Goal: Information Seeking & Learning: Learn about a topic

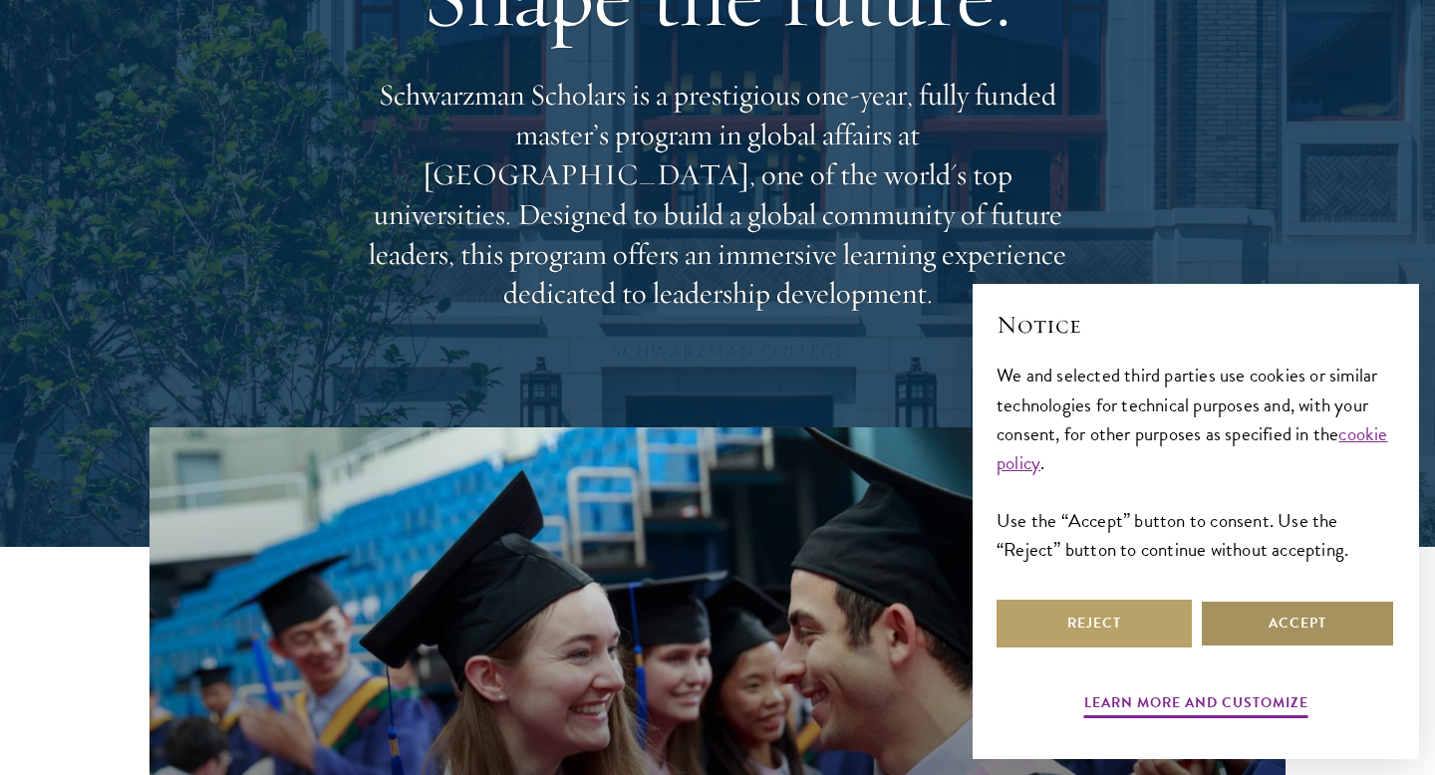
click at [1303, 625] on button "Accept" at bounding box center [1297, 624] width 195 height 48
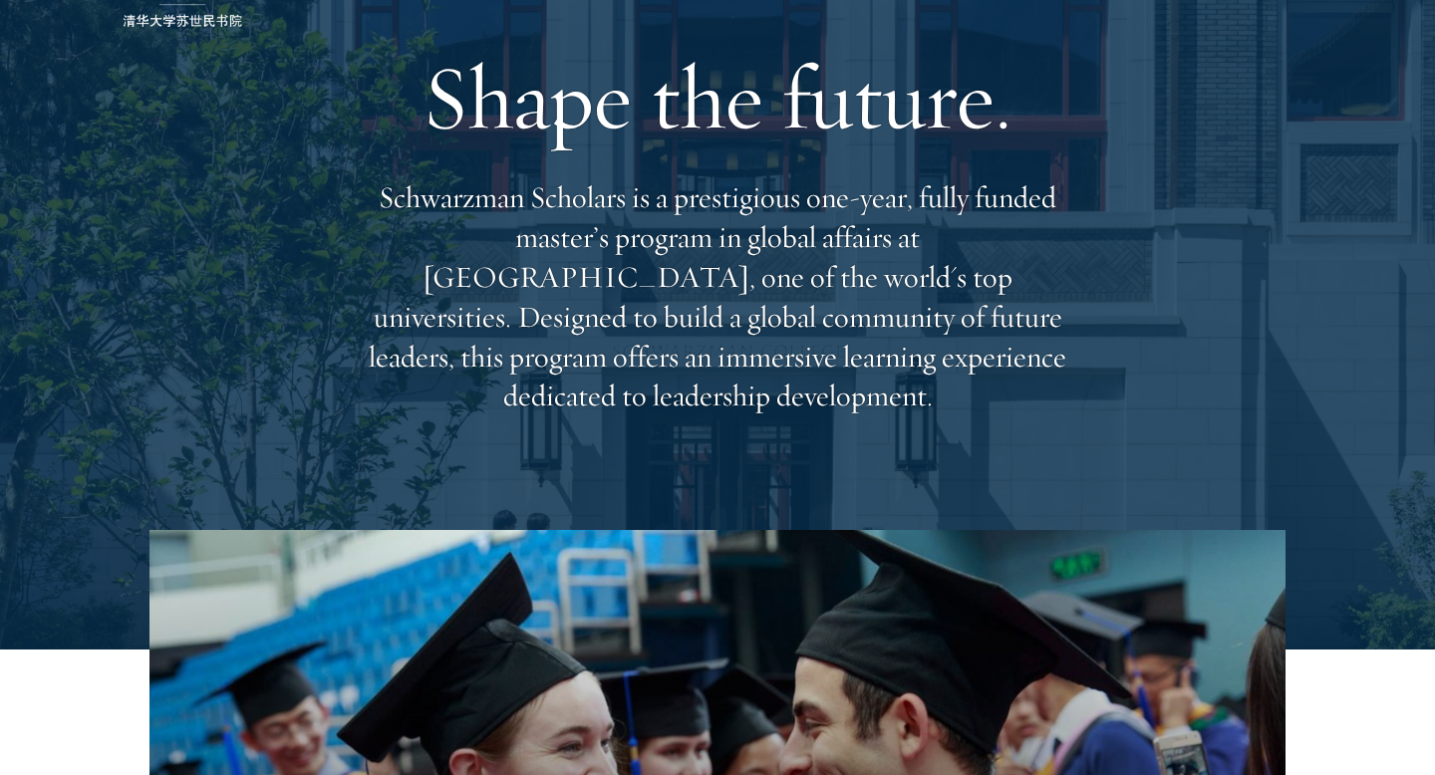
scroll to position [127, 0]
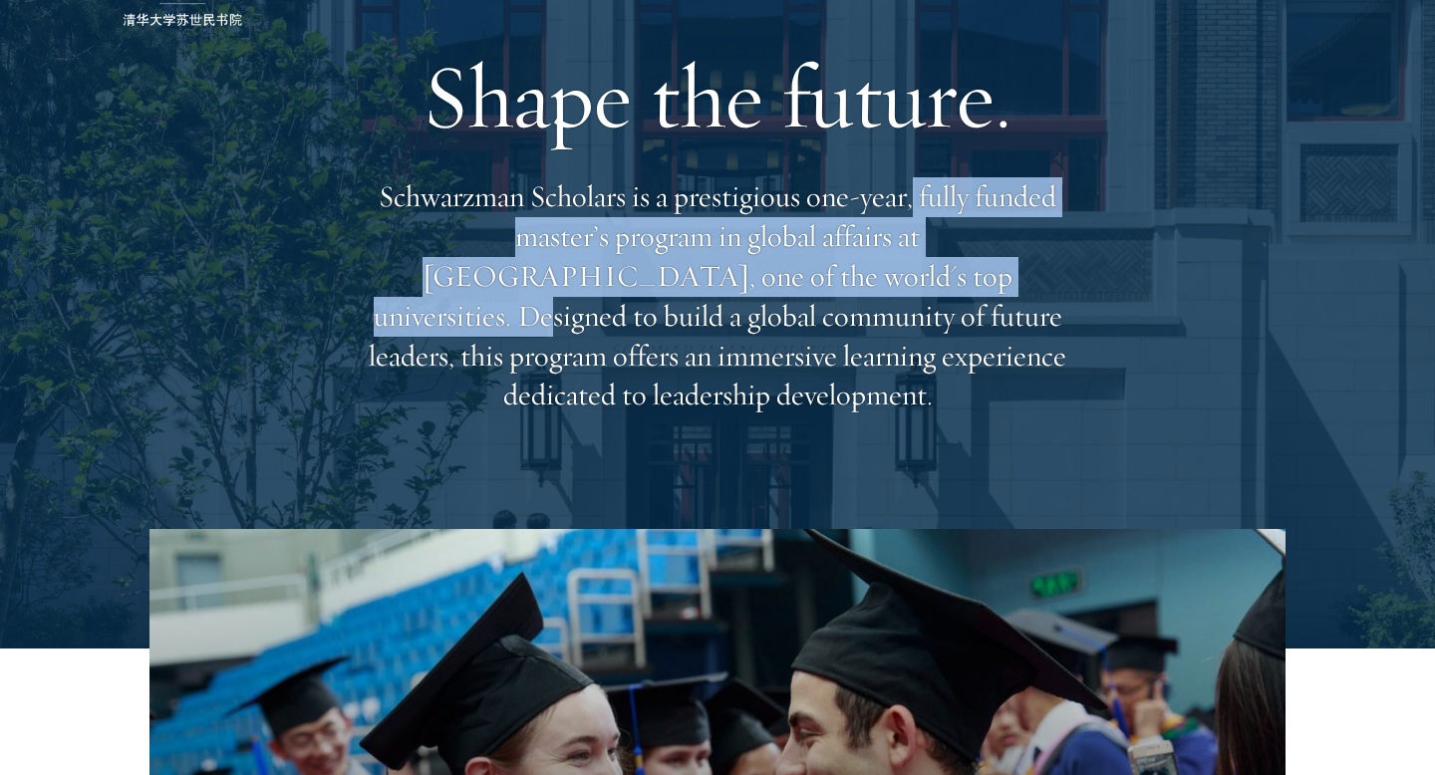
drag, startPoint x: 915, startPoint y: 220, endPoint x: 746, endPoint y: 300, distance: 186.3
click at [746, 300] on p "Schwarzman Scholars is a prestigious one-year, fully funded master’s program in…" at bounding box center [718, 296] width 718 height 238
click at [733, 298] on p "Schwarzman Scholars is a prestigious one-year, fully funded master’s program in…" at bounding box center [718, 296] width 718 height 238
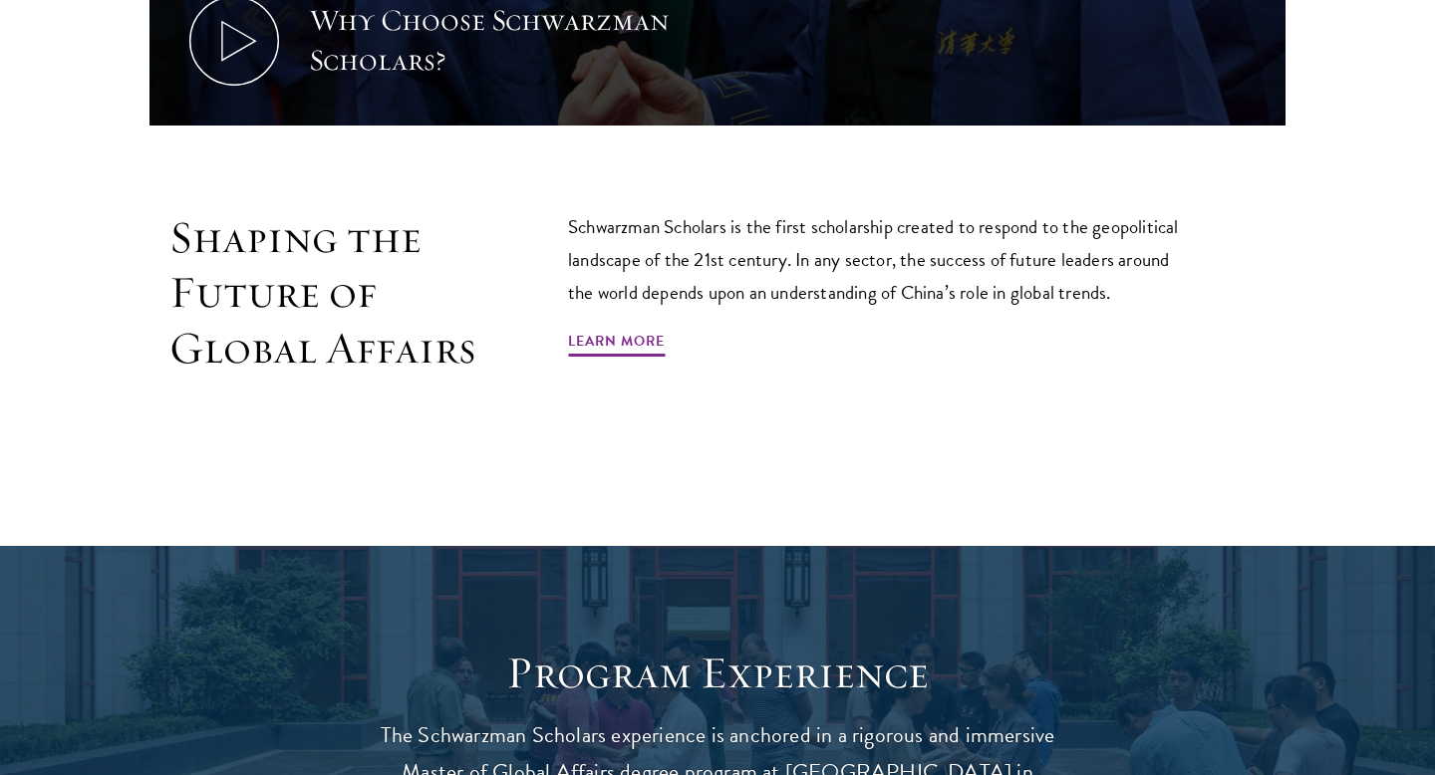
scroll to position [1168, 0]
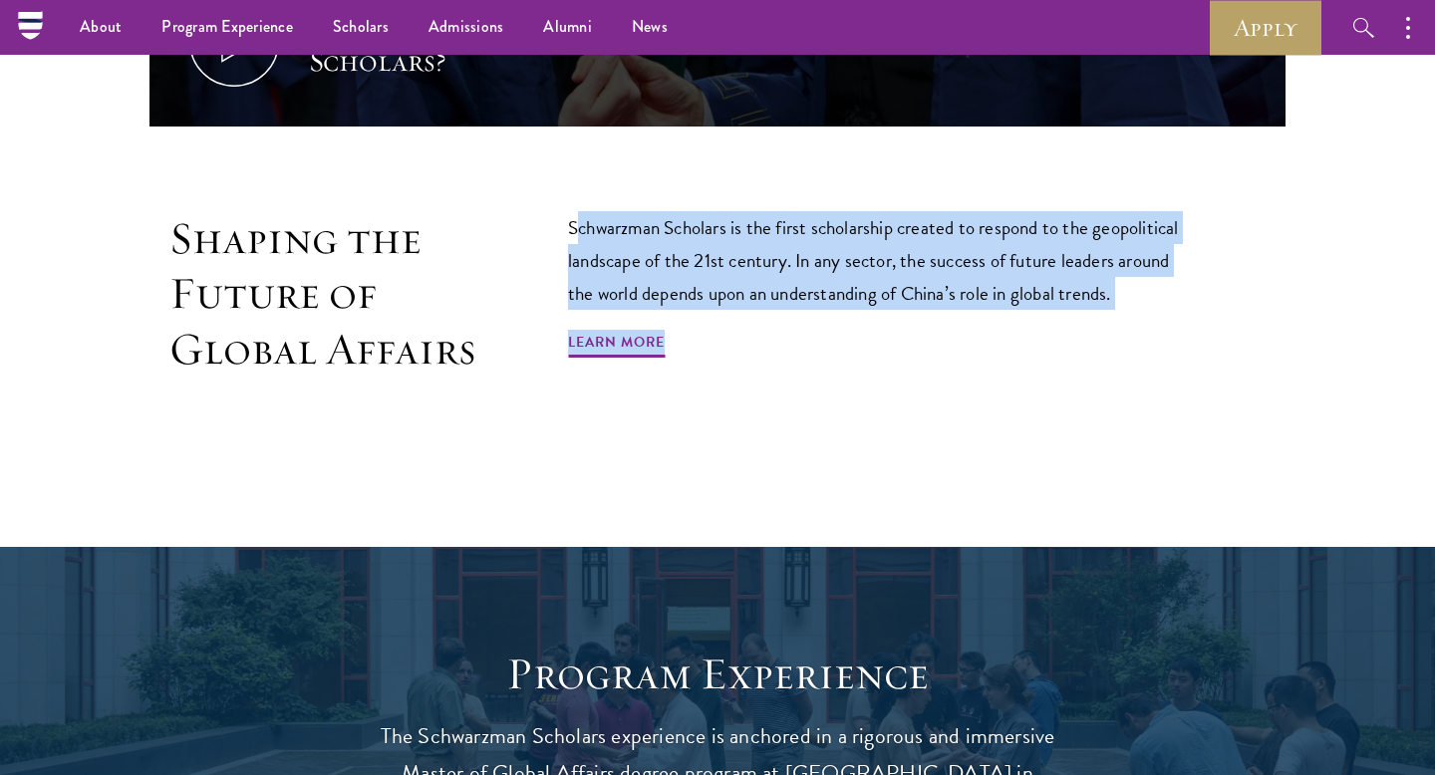
drag, startPoint x: 577, startPoint y: 232, endPoint x: 1062, endPoint y: 319, distance: 493.0
click at [1062, 319] on div "Schwarzman Scholars is the first scholarship created to respond to the geopolit…" at bounding box center [882, 294] width 628 height 166
click at [1141, 292] on p "Schwarzman Scholars is the first scholarship created to respond to the geopolit…" at bounding box center [882, 260] width 628 height 99
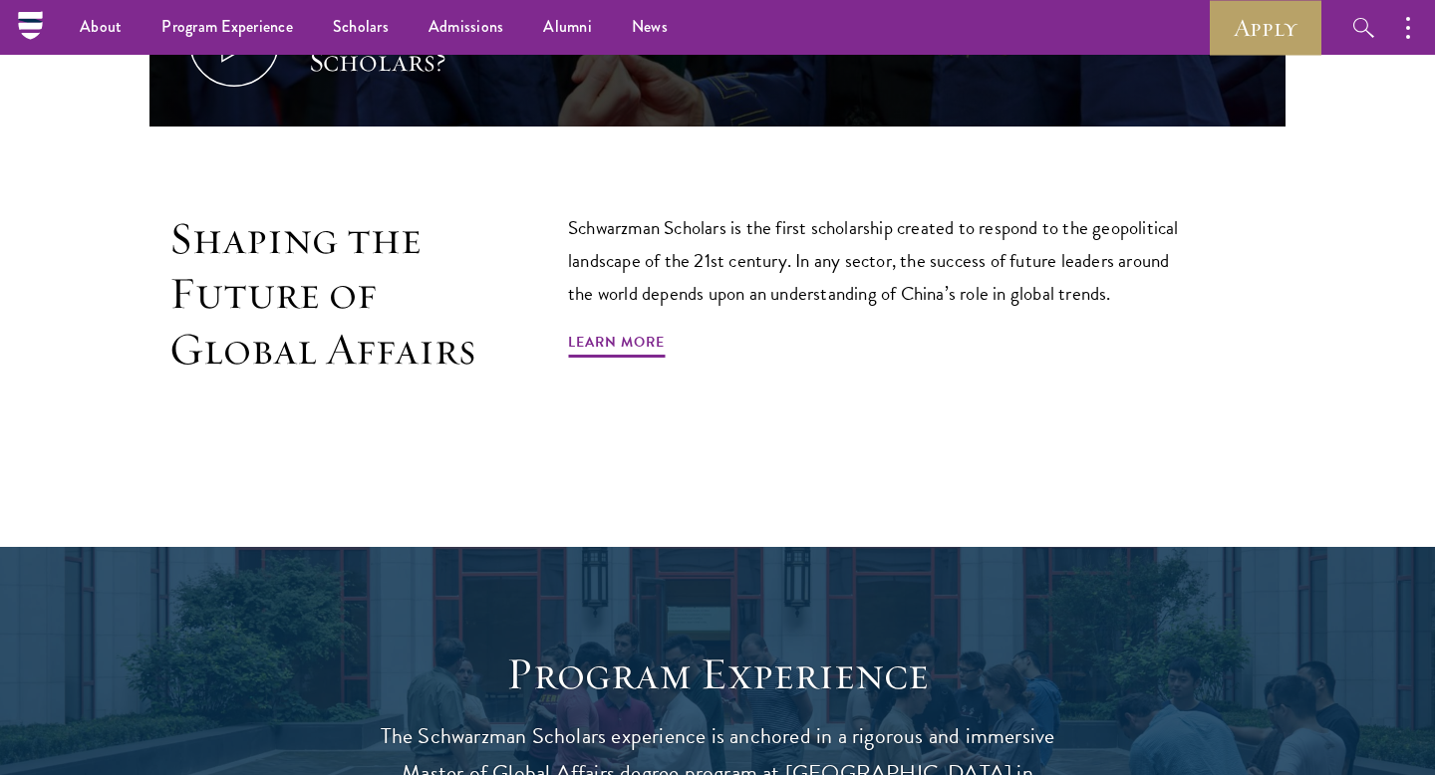
scroll to position [0, 0]
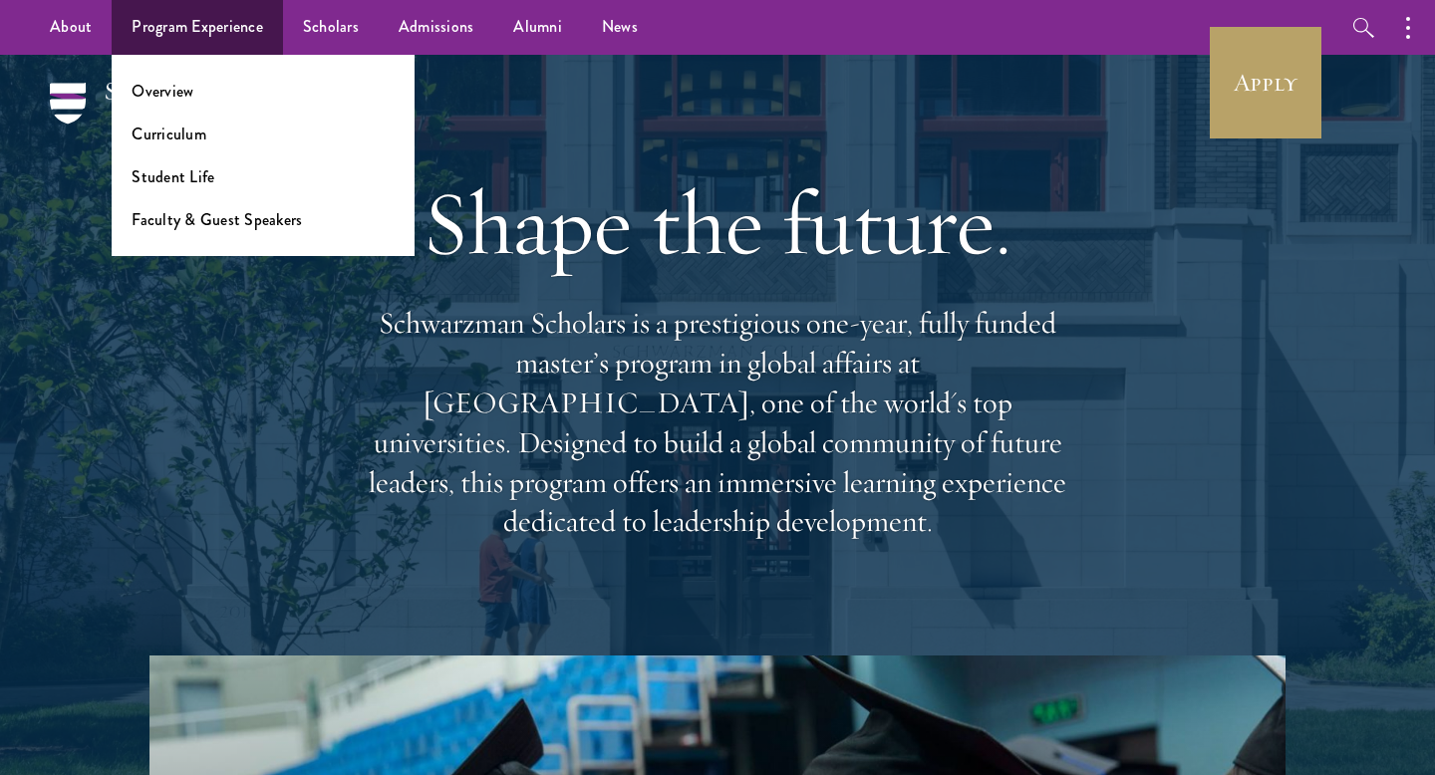
click at [205, 134] on li "Curriculum" at bounding box center [263, 134] width 263 height 23
click at [180, 134] on link "Curriculum" at bounding box center [169, 134] width 75 height 23
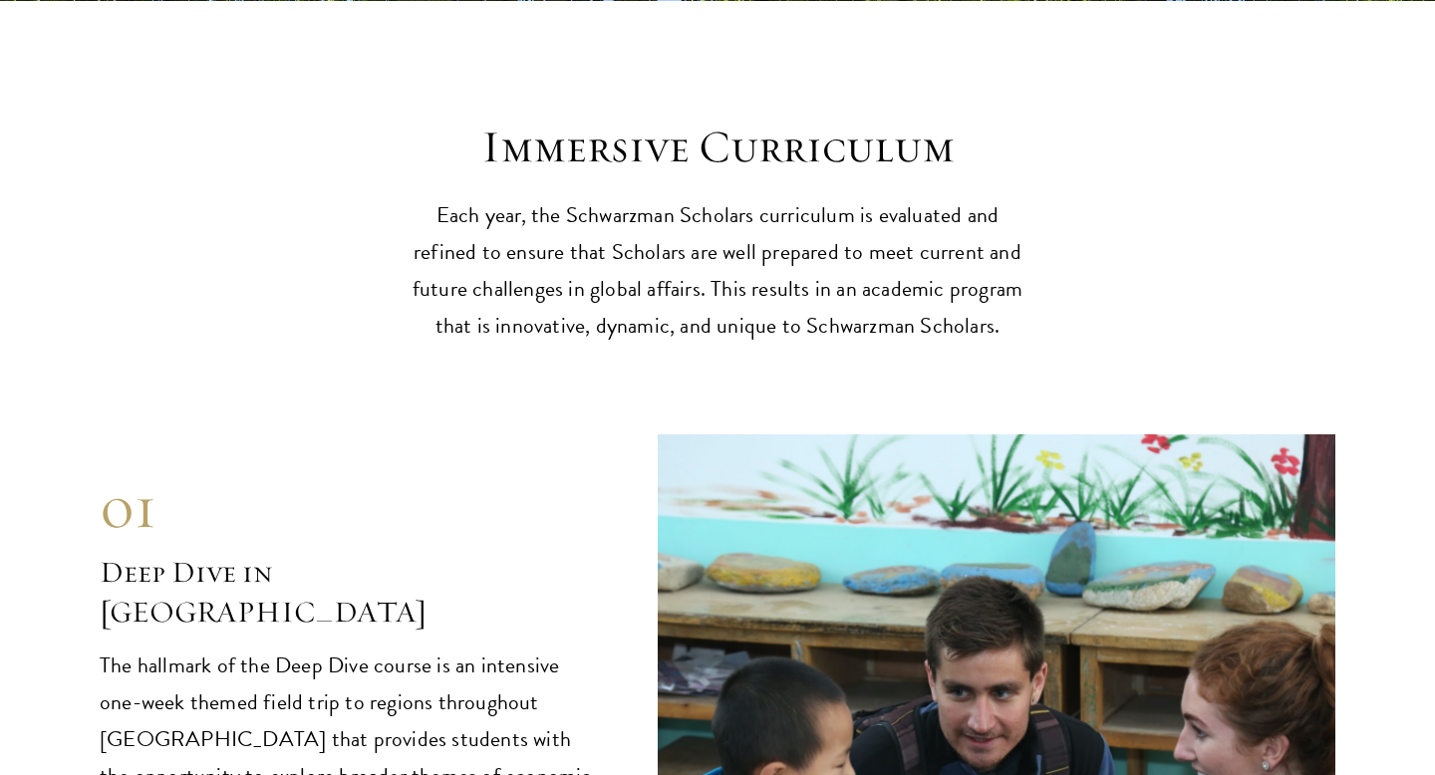
scroll to position [7605, 0]
